Goal: Task Accomplishment & Management: Manage account settings

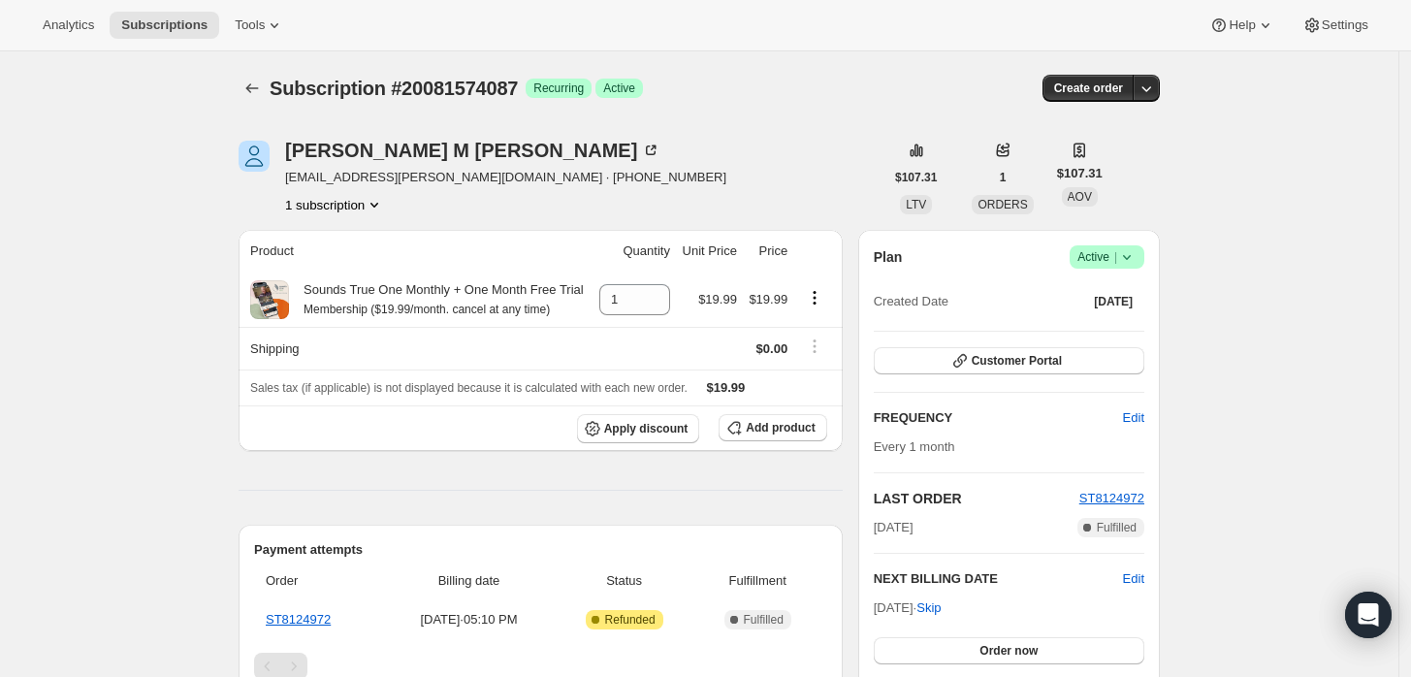
click at [1137, 258] on icon at bounding box center [1126, 256] width 19 height 19
click at [1102, 323] on span "Cancel subscription" at bounding box center [1114, 327] width 110 height 15
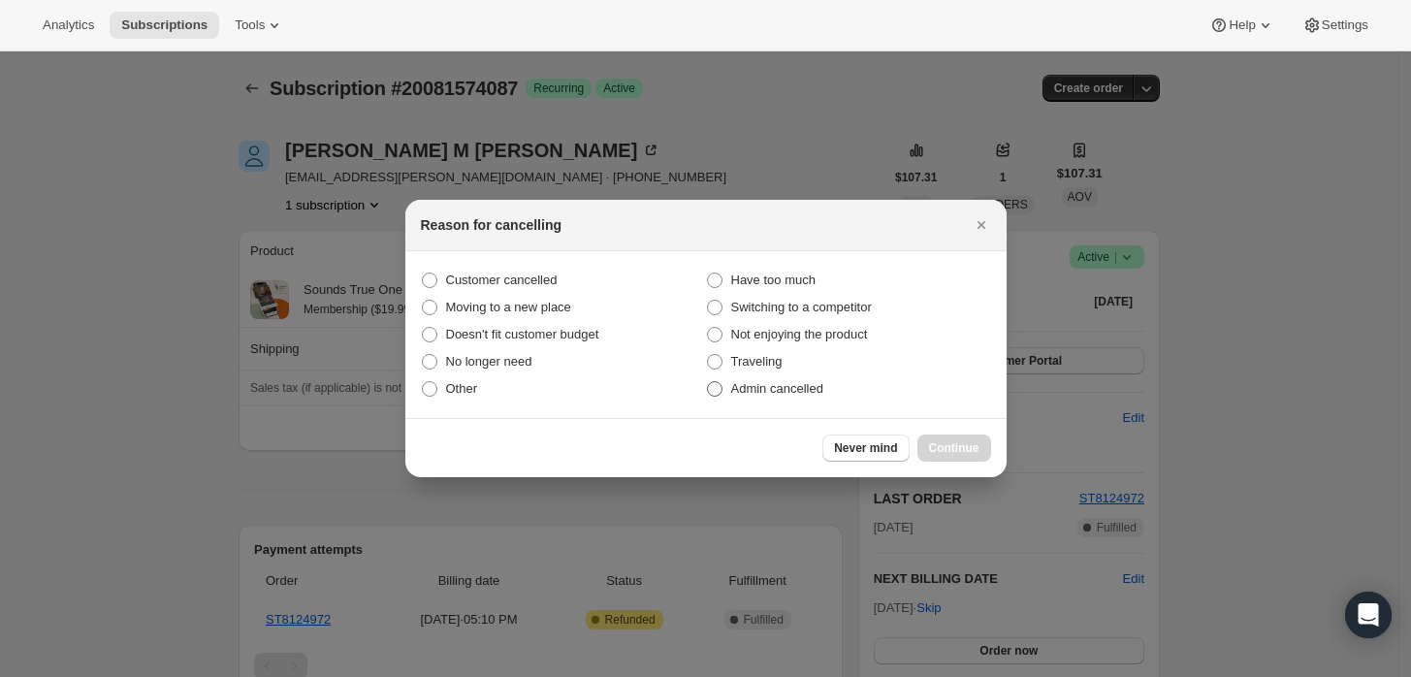
click at [811, 381] on span "Admin cancelled" at bounding box center [777, 388] width 92 height 15
click at [708, 381] on input "Admin cancelled" at bounding box center [707, 381] width 1 height 1
radio input "true"
click at [939, 444] on span "Continue" at bounding box center [954, 448] width 50 height 16
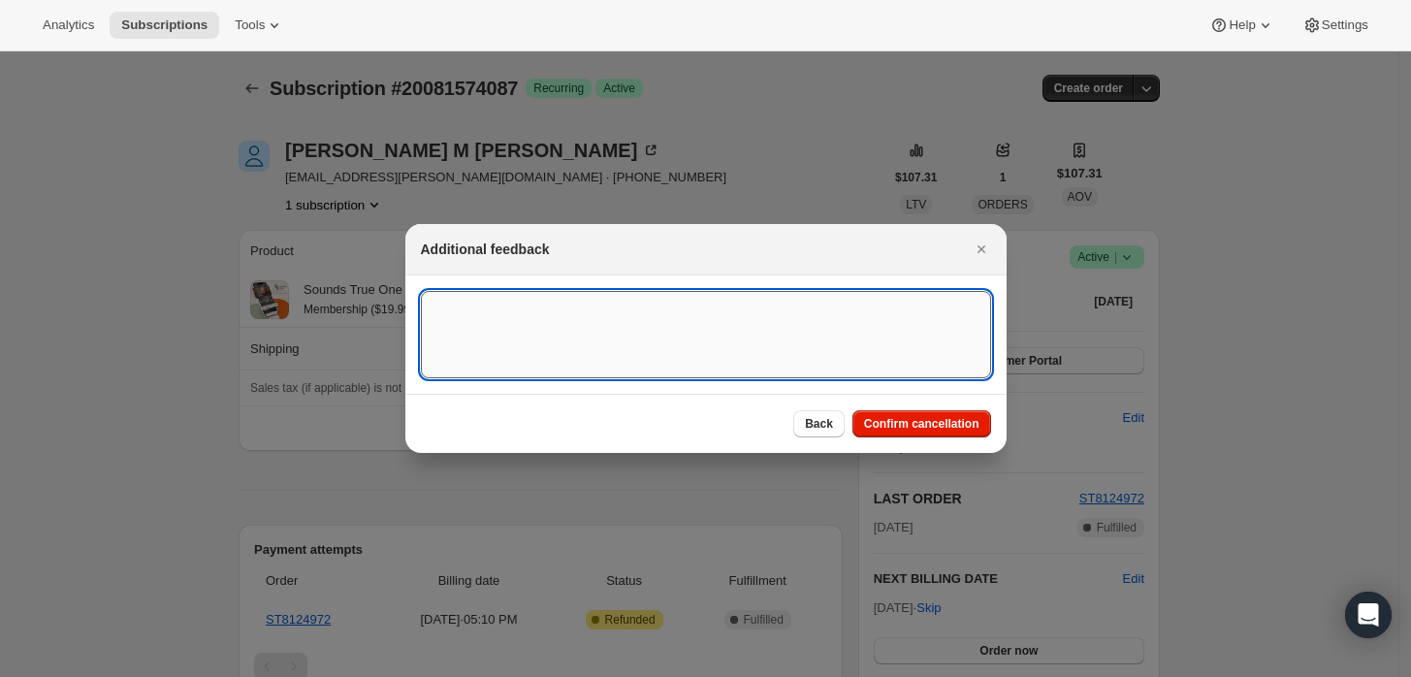
click at [862, 359] on textarea ":rbj:" at bounding box center [706, 334] width 570 height 87
type textarea "Customer refudned main order."
click at [911, 405] on div "Back Confirm cancellation" at bounding box center [705, 423] width 601 height 59
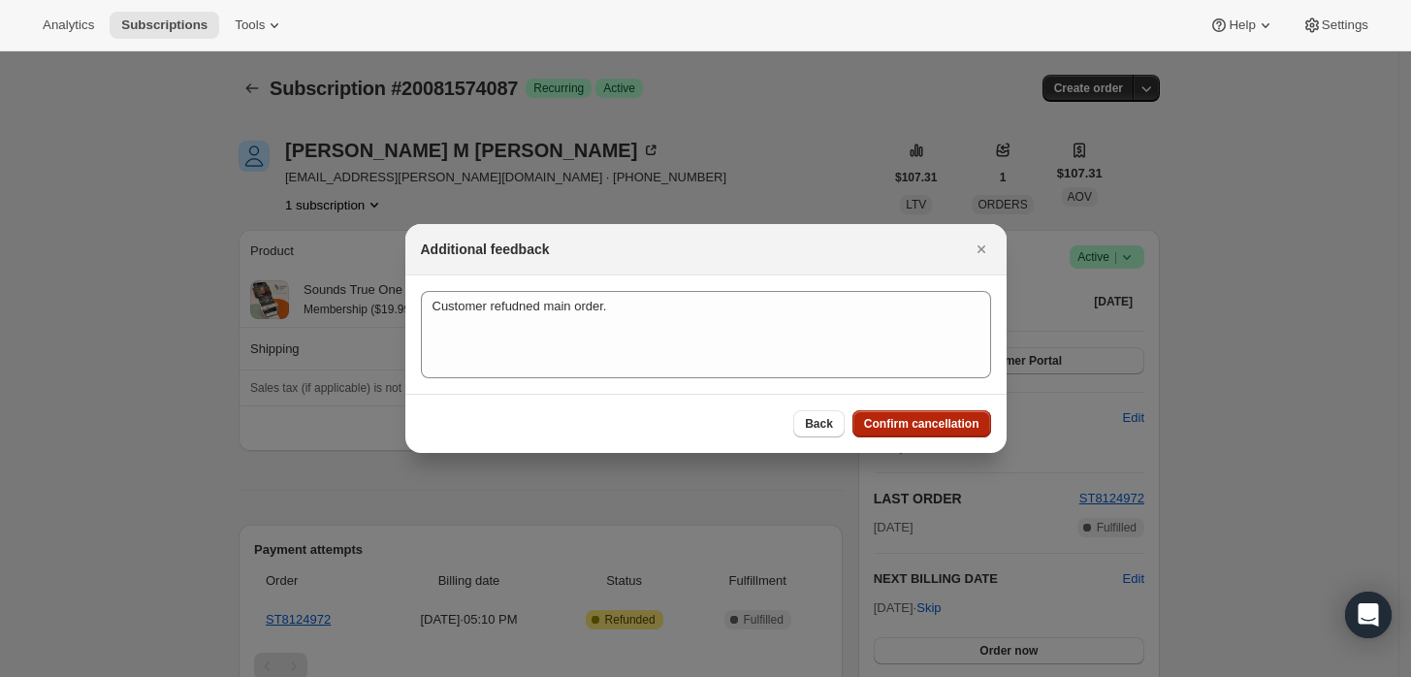
click at [915, 421] on span "Confirm cancellation" at bounding box center [921, 424] width 115 height 16
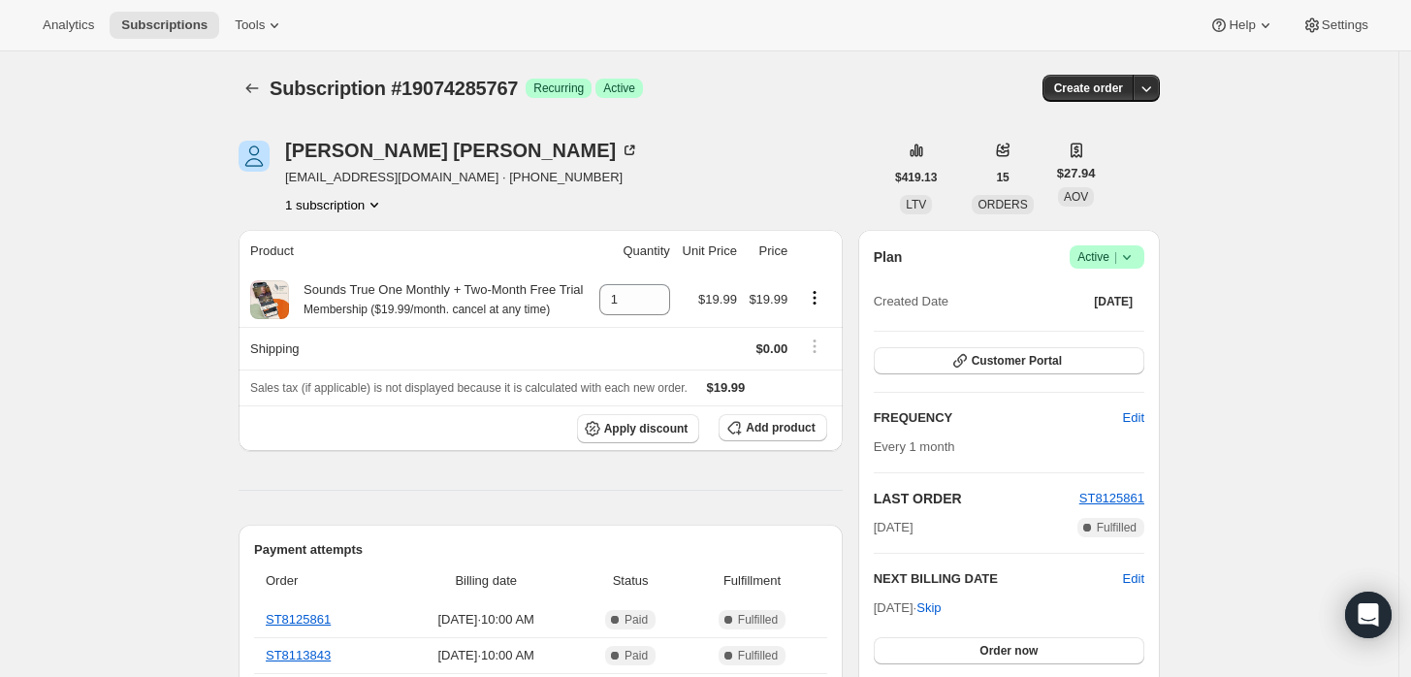
click at [1130, 260] on icon at bounding box center [1126, 256] width 19 height 19
click at [1088, 330] on span "Cancel subscription" at bounding box center [1114, 327] width 110 height 15
click at [1144, 260] on span "Success Active |" at bounding box center [1107, 256] width 75 height 23
click at [1094, 296] on span "Pause subscription" at bounding box center [1112, 294] width 107 height 15
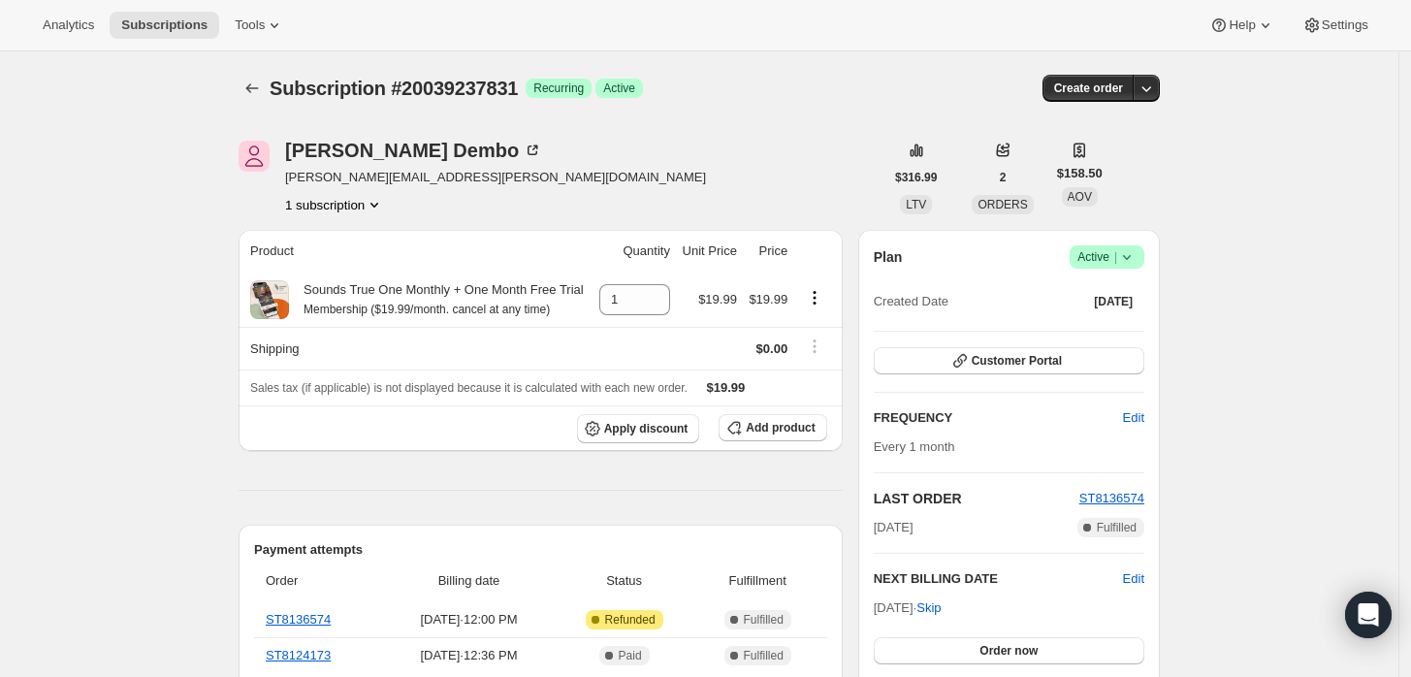
click at [1122, 256] on icon at bounding box center [1126, 256] width 19 height 19
click at [1089, 321] on span "Cancel subscription" at bounding box center [1114, 327] width 110 height 15
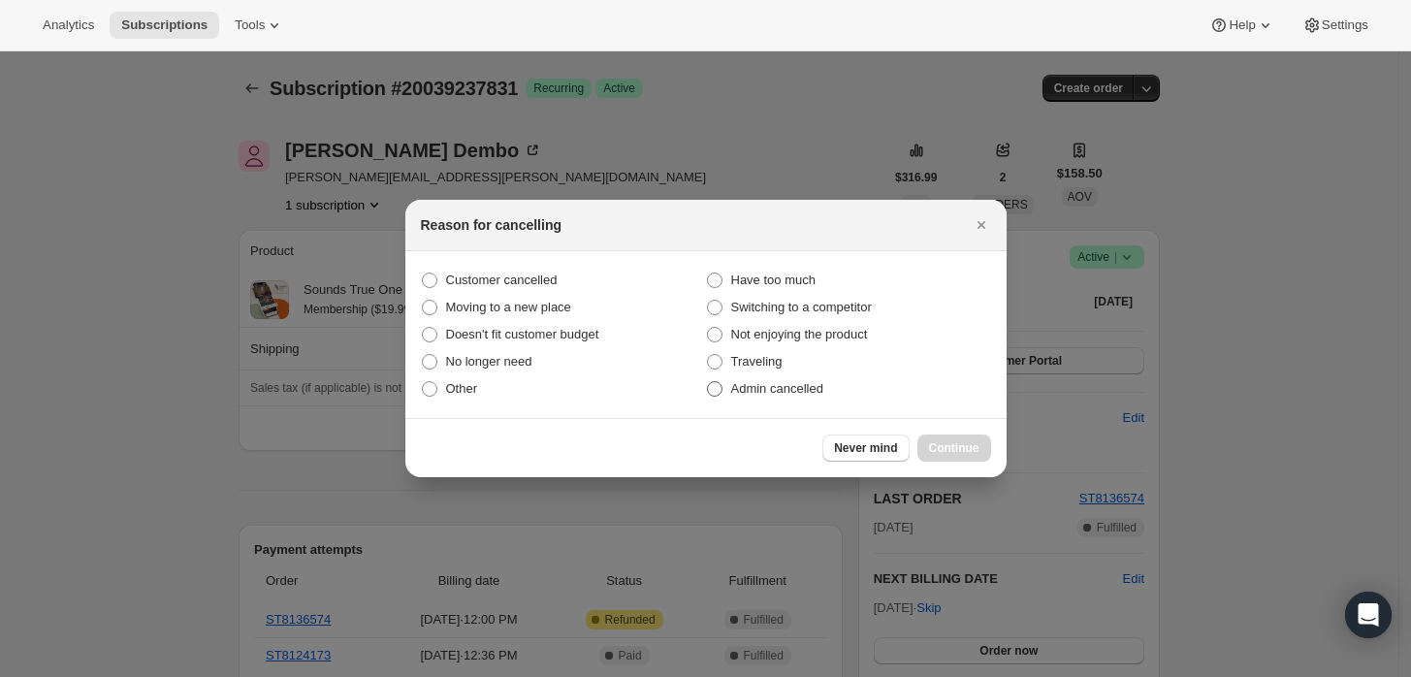
click at [756, 388] on span "Admin cancelled" at bounding box center [777, 388] width 92 height 15
click at [708, 382] on input "Admin cancelled" at bounding box center [707, 381] width 1 height 1
radio input "true"
click at [966, 459] on button "Continue" at bounding box center [954, 447] width 74 height 27
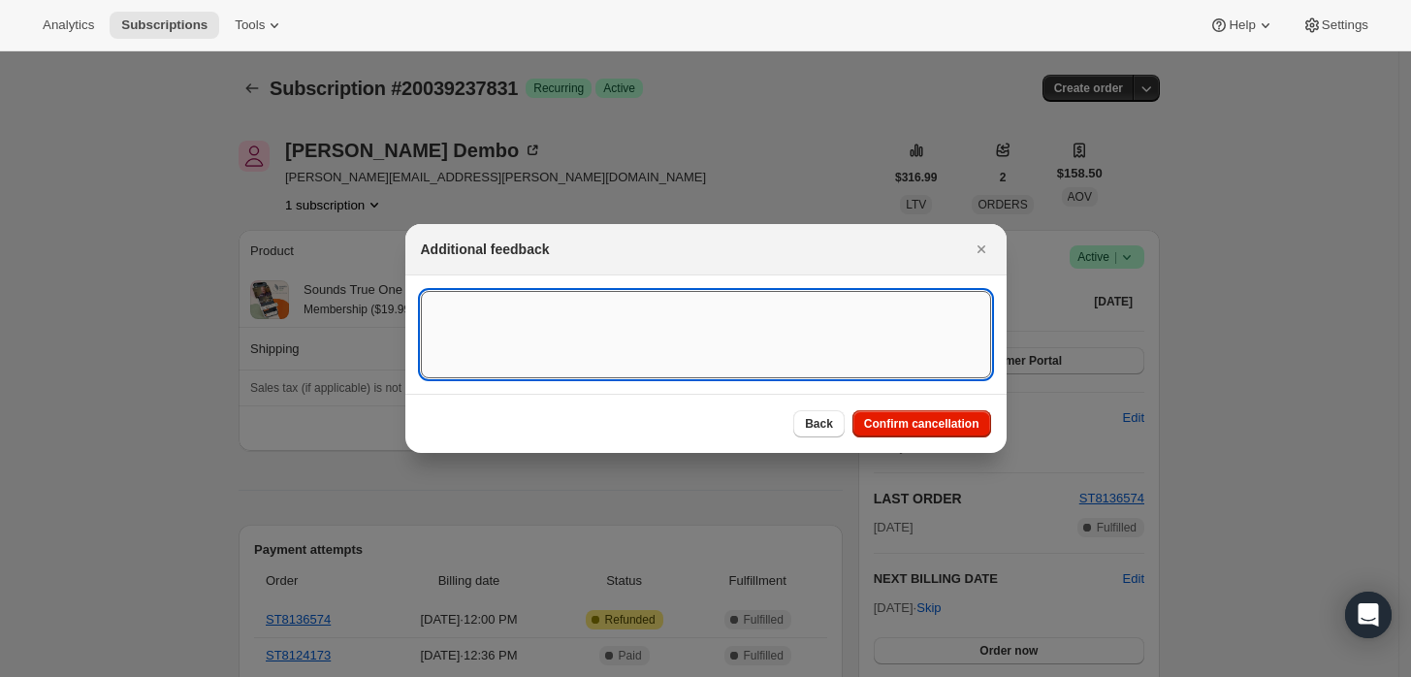
click at [689, 351] on textarea ":rbj:" at bounding box center [706, 334] width 570 height 87
type textarea "Customer reqeuested cancellation and refund."
click at [904, 421] on span "Confirm cancellation" at bounding box center [921, 424] width 115 height 16
